Goal: Information Seeking & Learning: Find specific fact

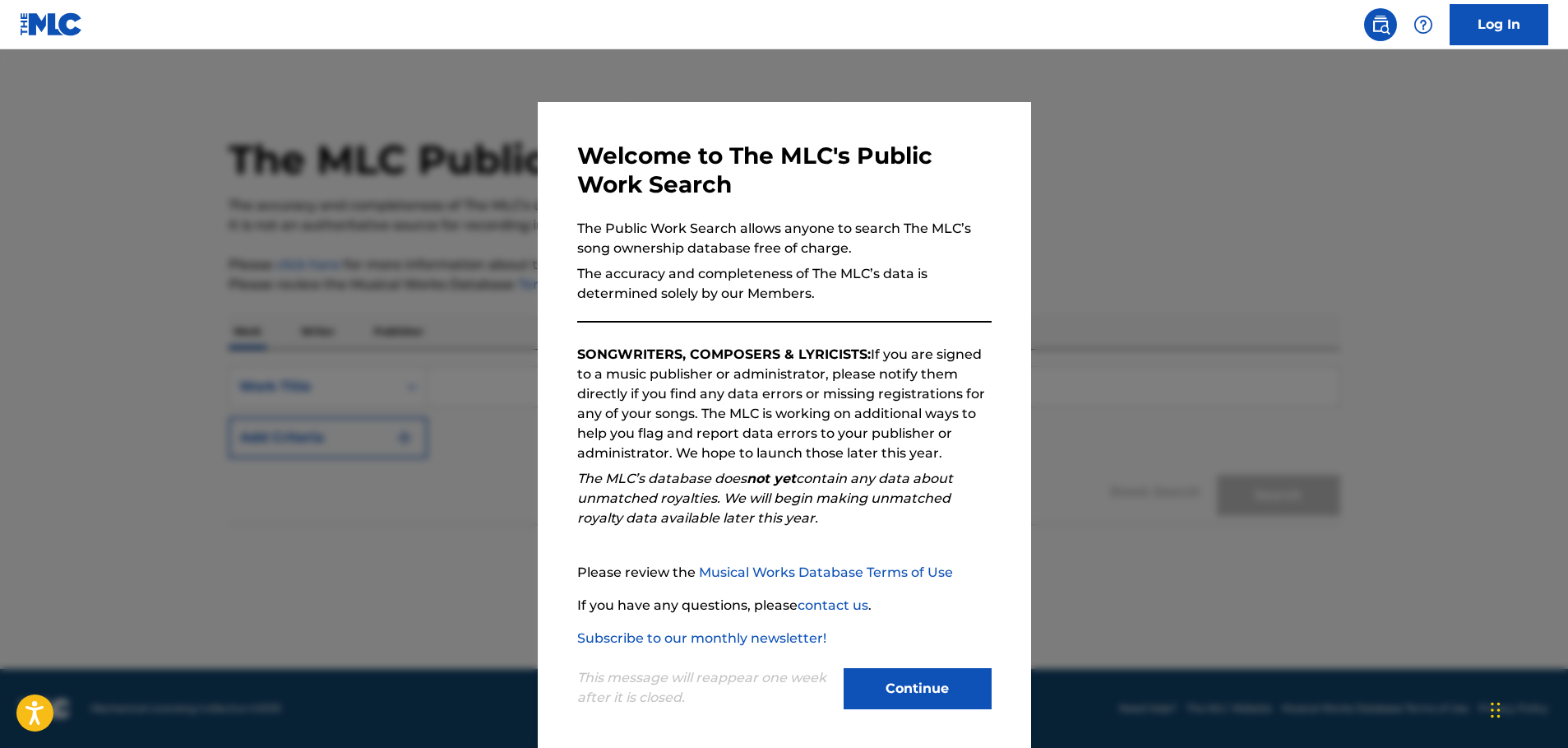
click at [901, 684] on button "Continue" at bounding box center [918, 689] width 148 height 41
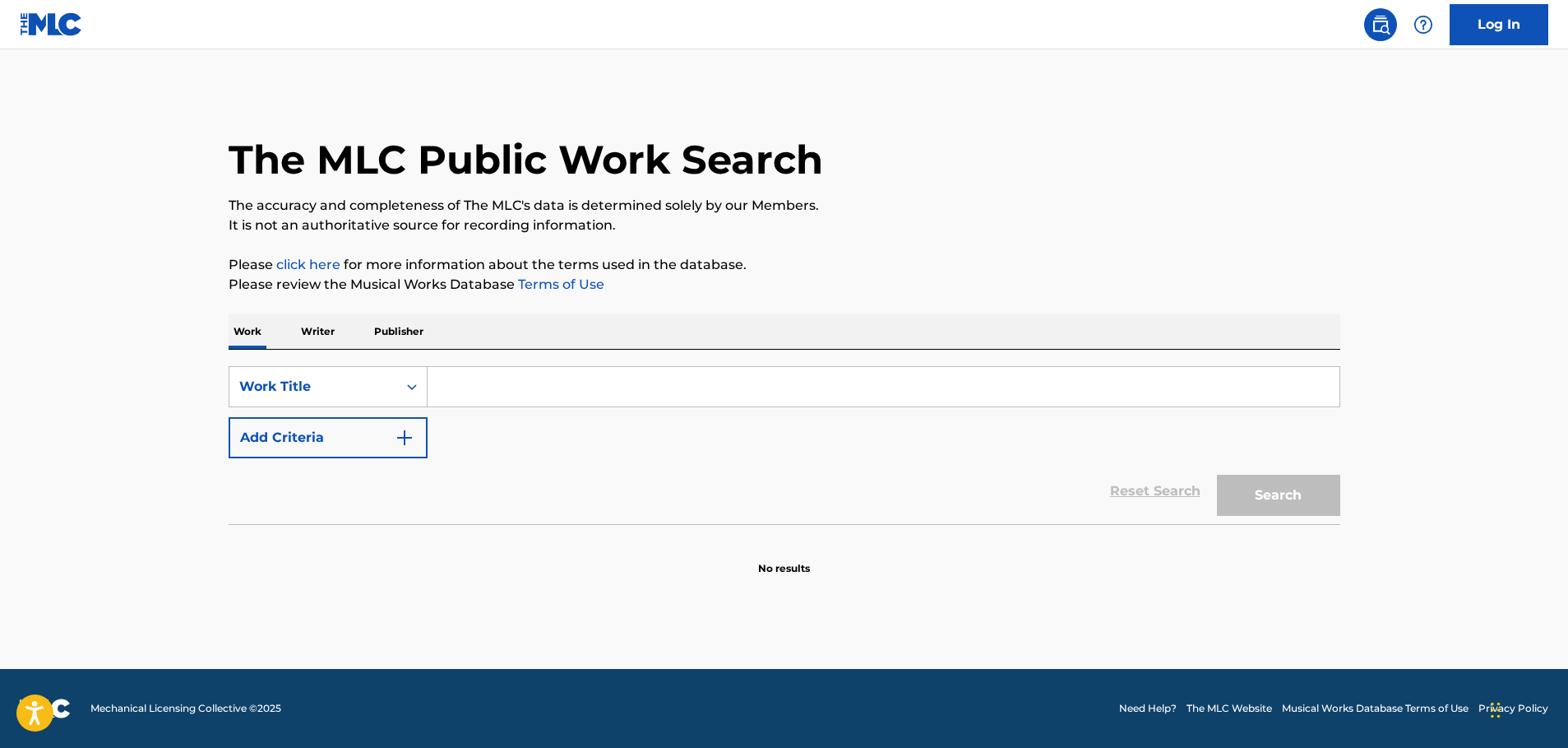
click at [575, 388] on input "Search Form" at bounding box center [884, 387] width 912 height 40
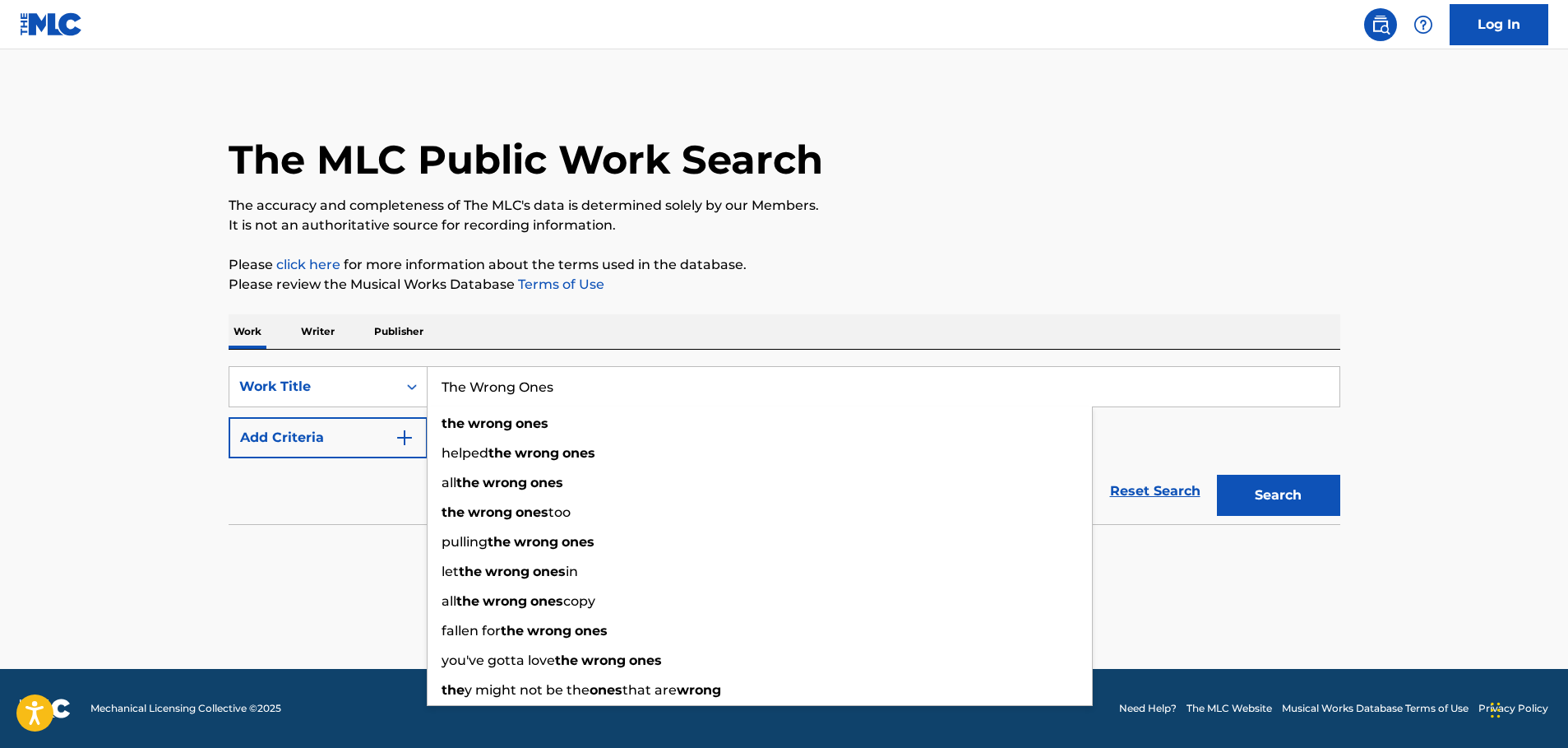
type input "The Wrong Ones"
click at [349, 485] on div "Reset Search Search" at bounding box center [784, 491] width 1112 height 66
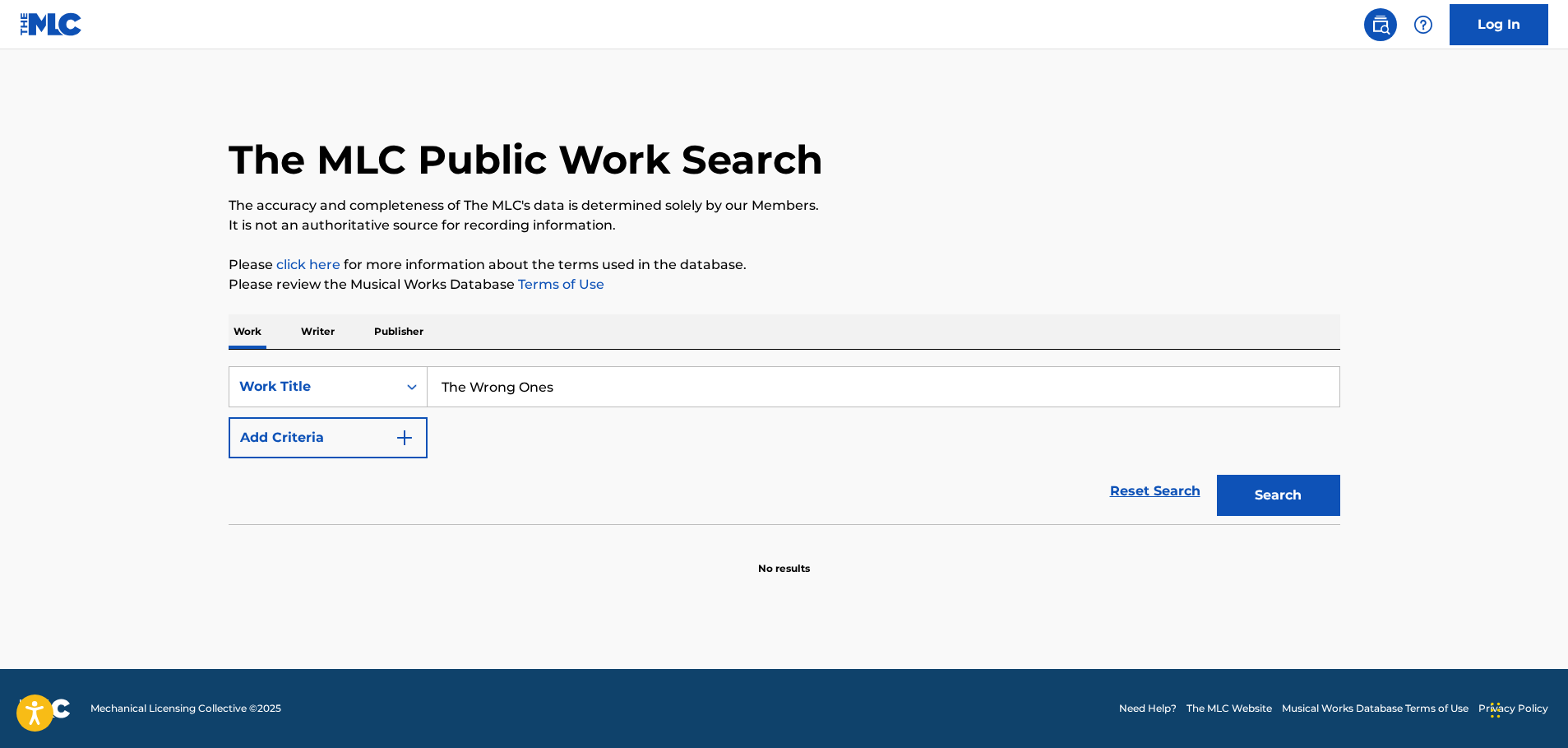
click at [404, 436] on img "Search Form" at bounding box center [404, 438] width 20 height 20
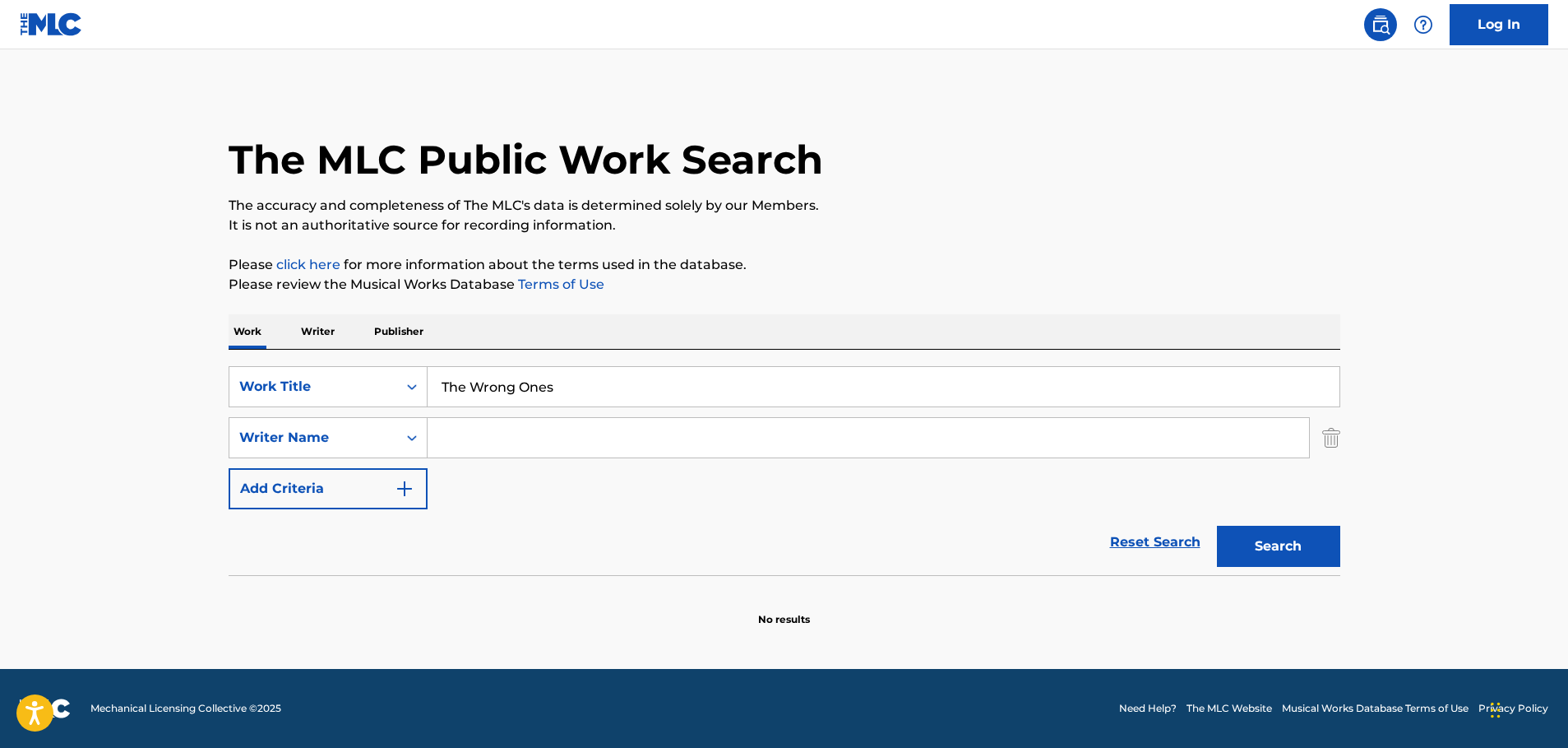
click at [468, 432] on input "Search Form" at bounding box center [868, 438] width 882 height 40
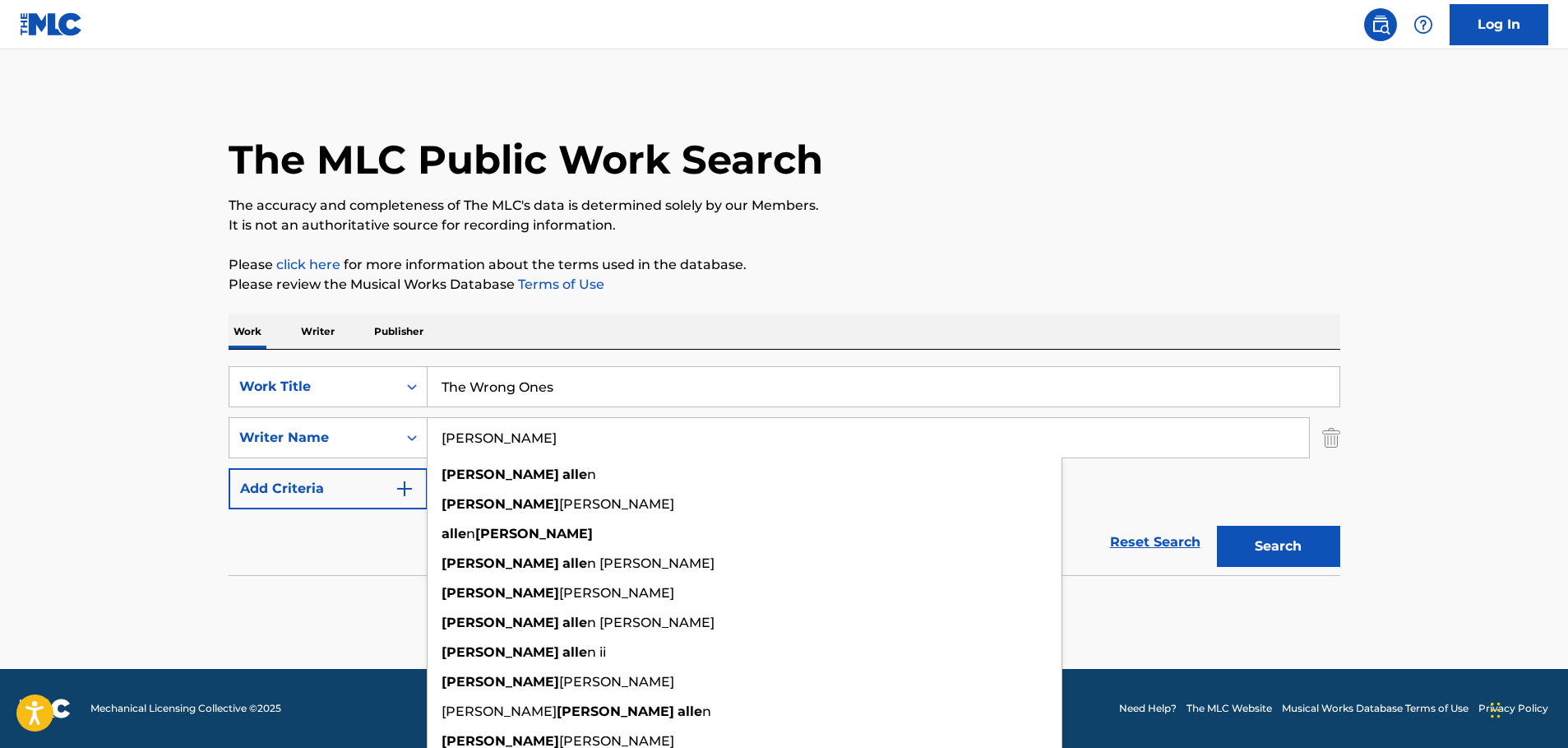
type input "[PERSON_NAME]"
click at [1218, 526] on button "Search" at bounding box center [1279, 547] width 123 height 41
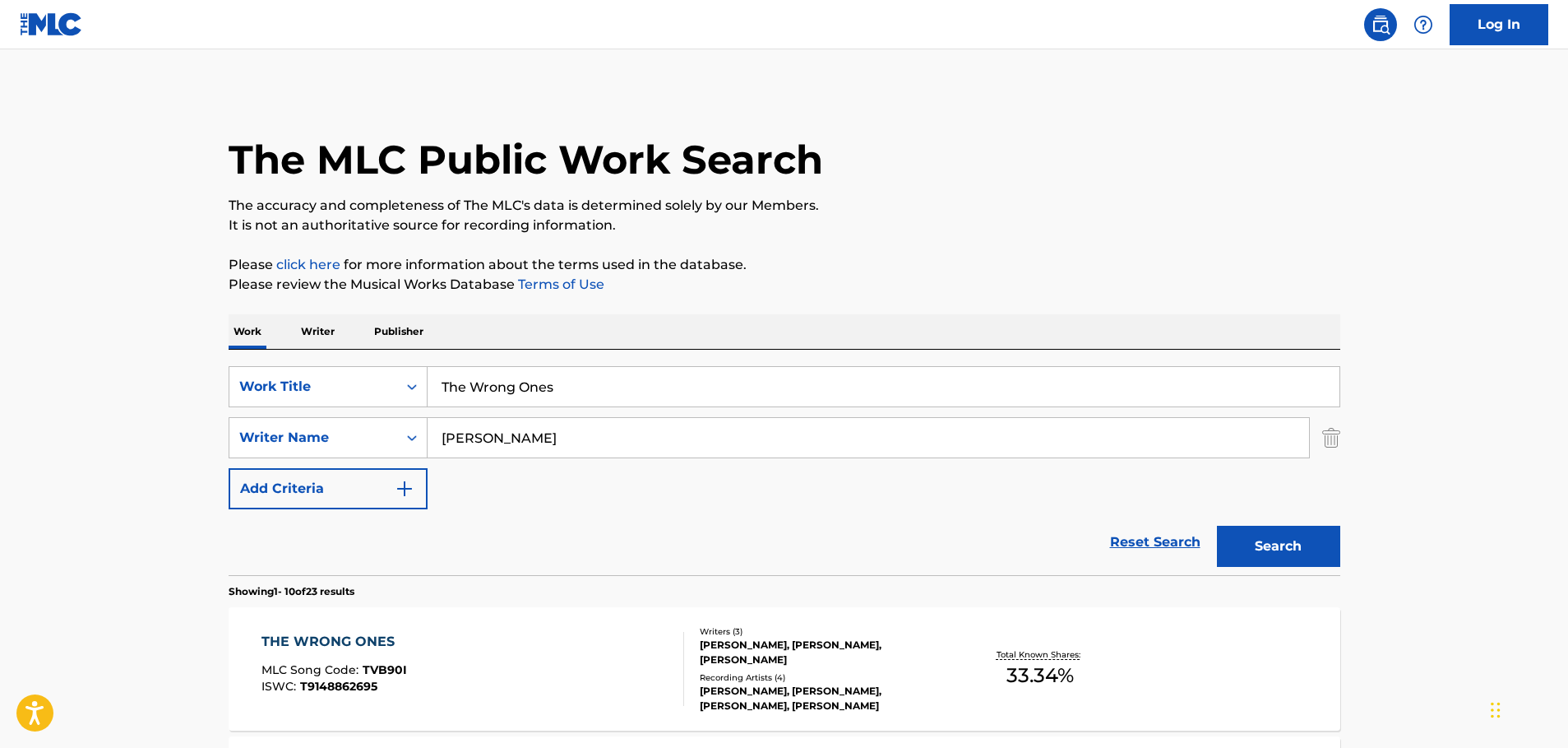
scroll to position [247, 0]
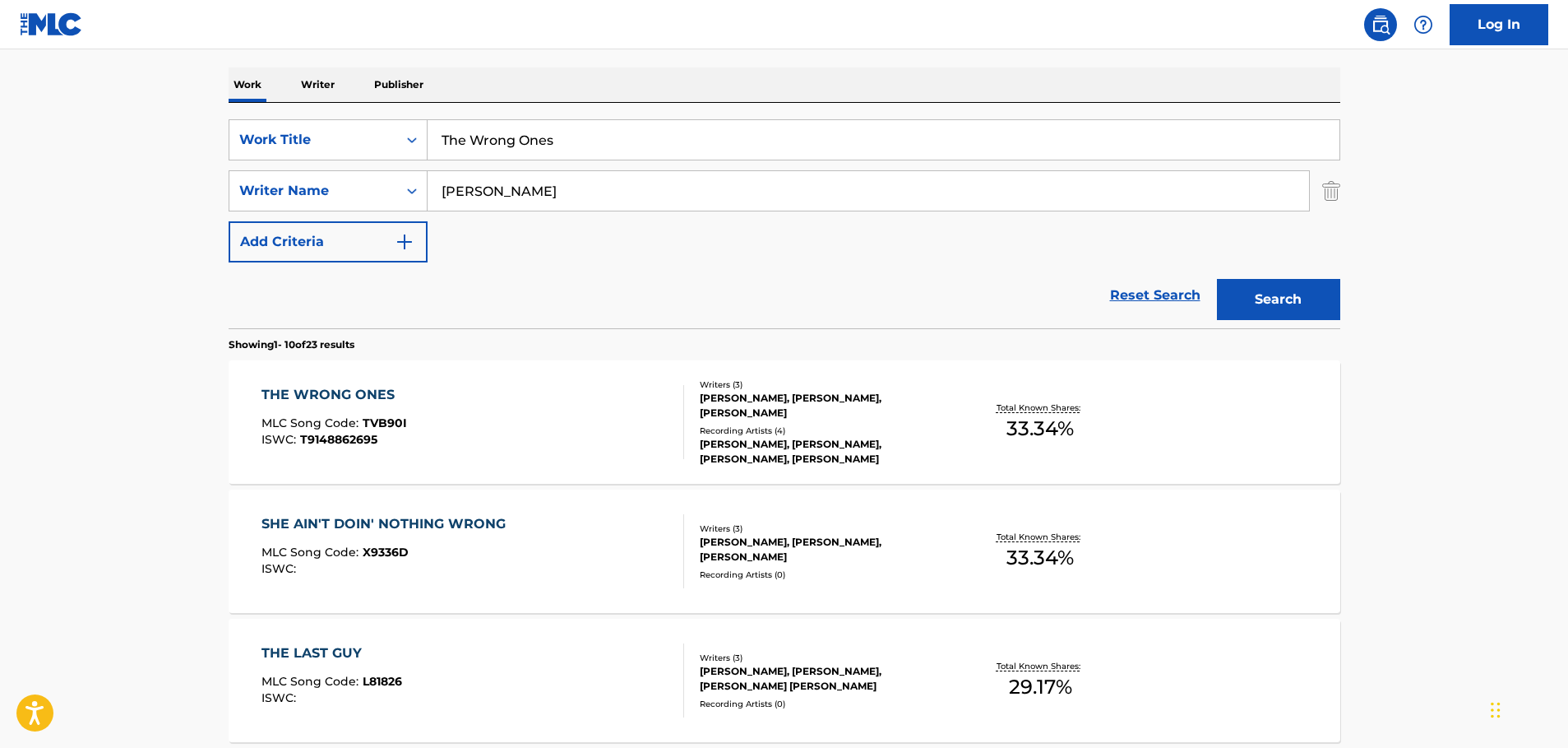
click at [337, 394] on div "THE WRONG ONES" at bounding box center [334, 395] width 146 height 20
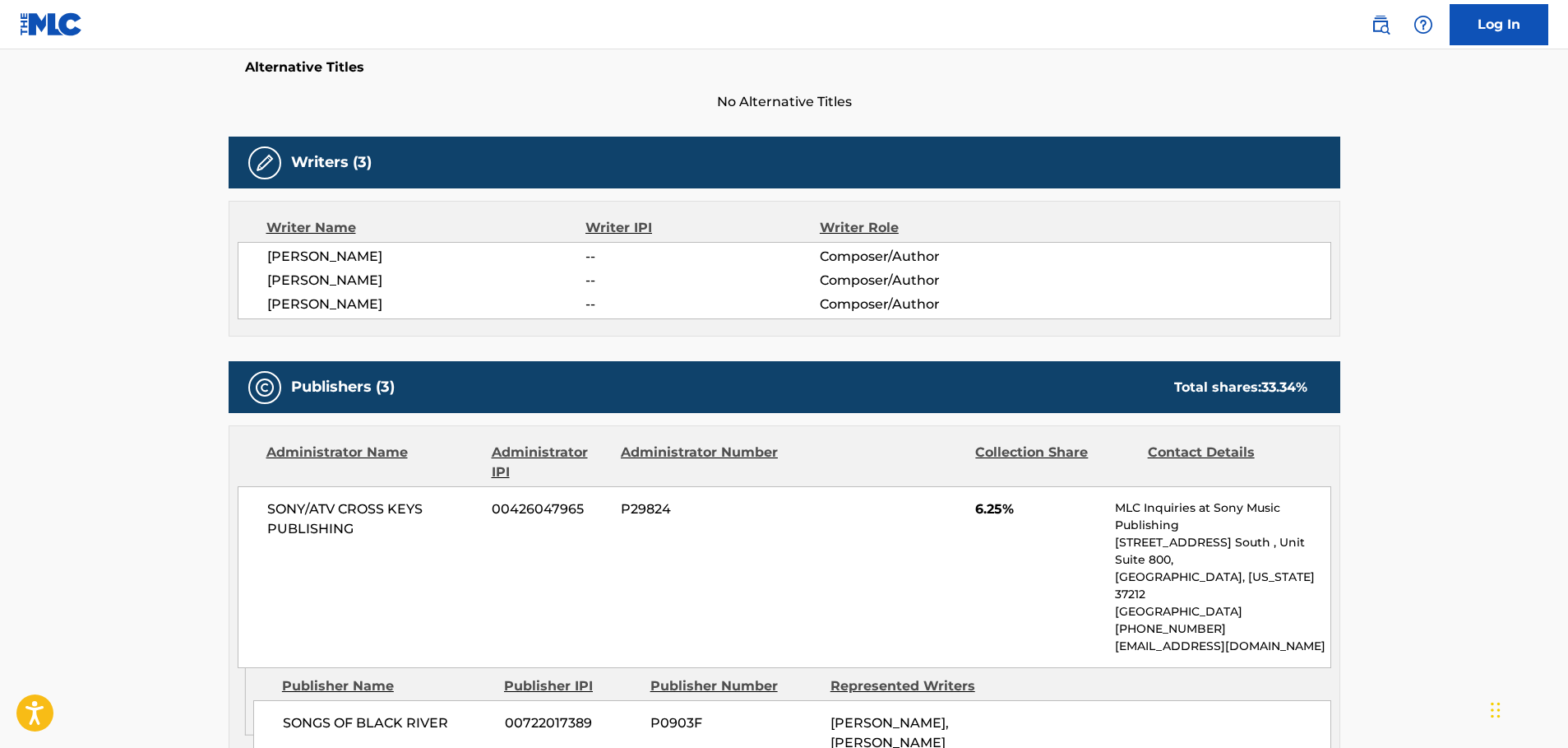
scroll to position [390, 0]
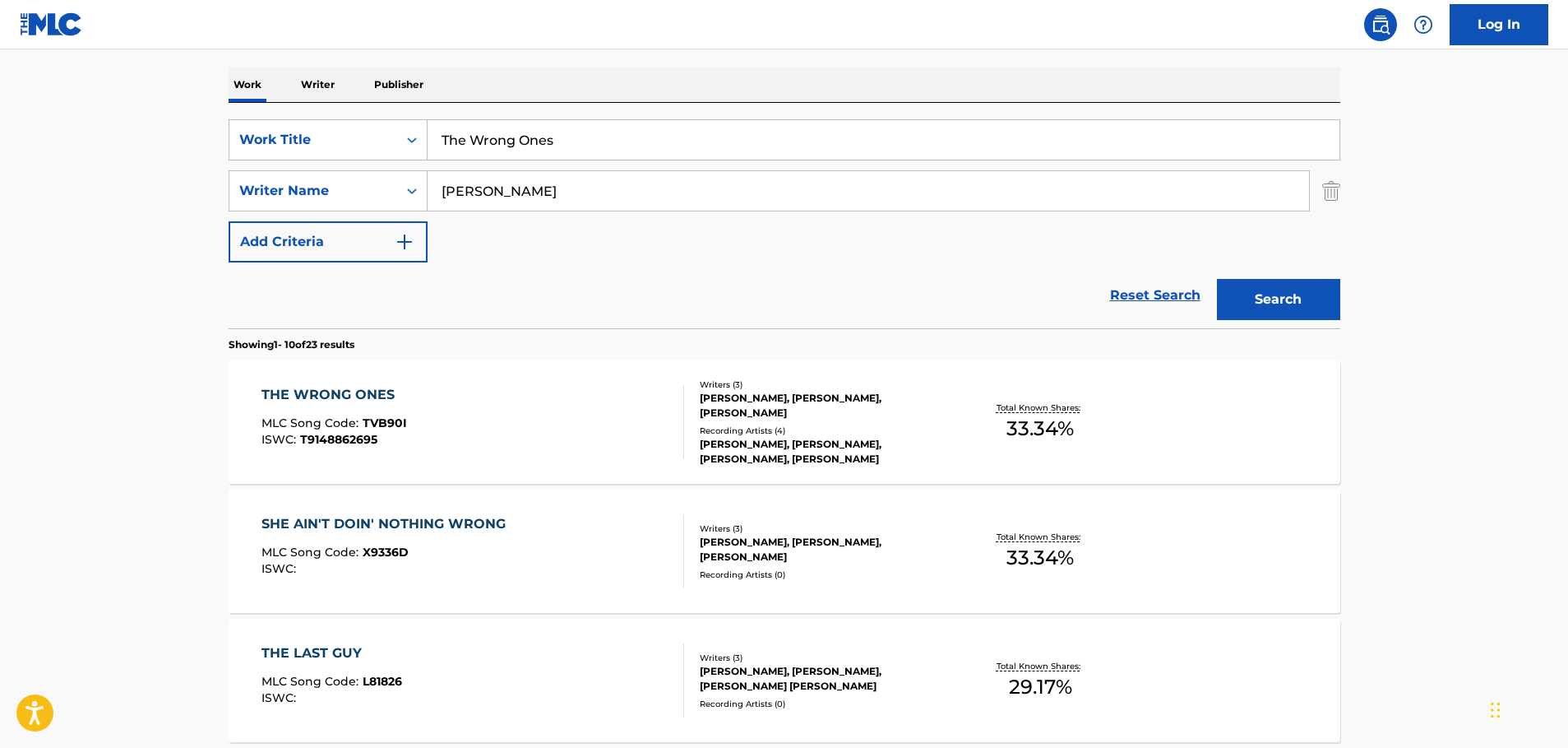
scroll to position [329, 0]
